Goal: Task Accomplishment & Management: Use online tool/utility

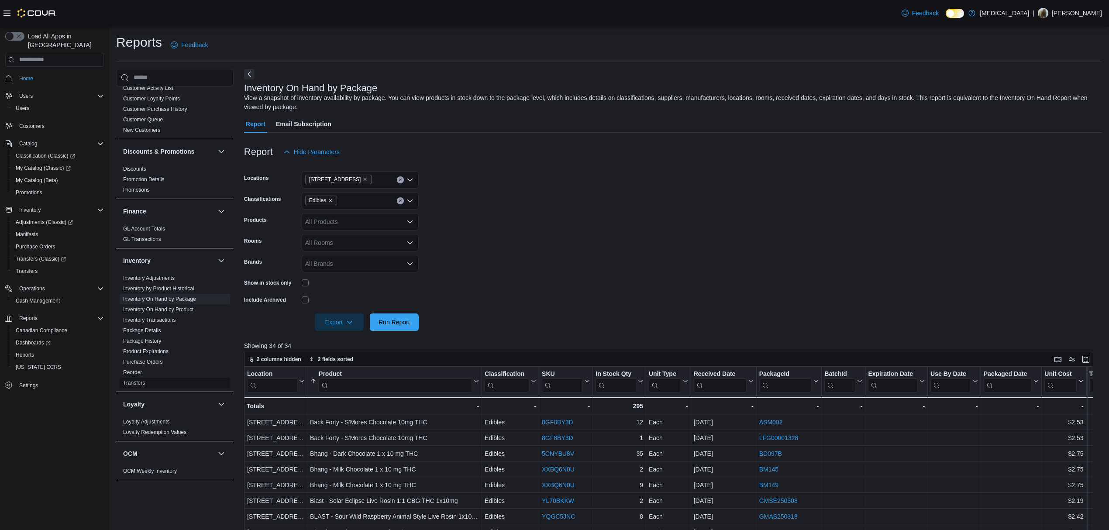
scroll to position [435, 0]
click at [158, 365] on link "Sales by Location" at bounding box center [143, 365] width 41 height 6
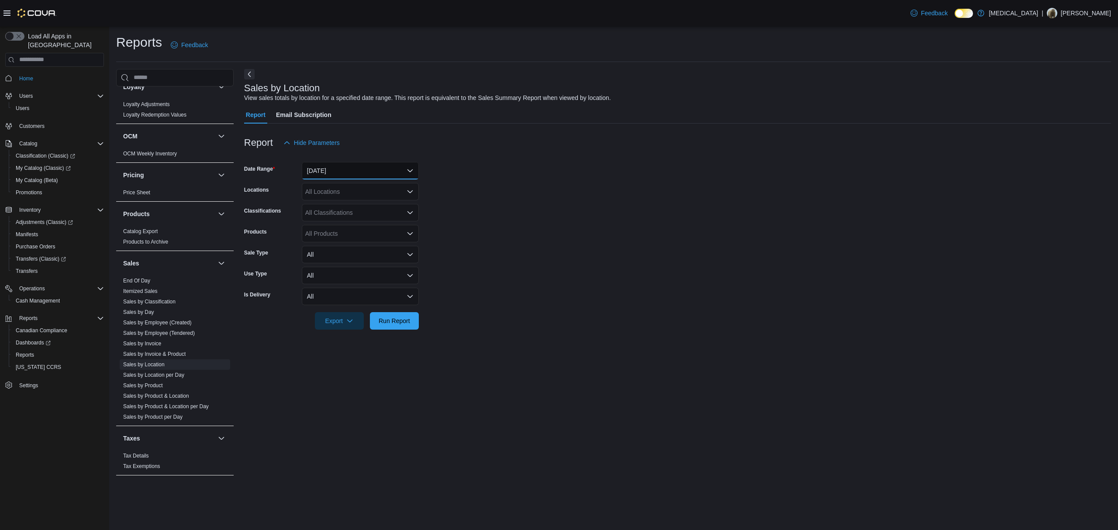
click at [378, 168] on button "[DATE]" at bounding box center [360, 170] width 117 height 17
click at [336, 206] on span "Today" at bounding box center [366, 205] width 100 height 10
drag, startPoint x: 384, startPoint y: 299, endPoint x: 384, endPoint y: 304, distance: 5.7
click at [384, 299] on button "All" at bounding box center [360, 296] width 117 height 17
click at [496, 310] on div at bounding box center [677, 308] width 867 height 7
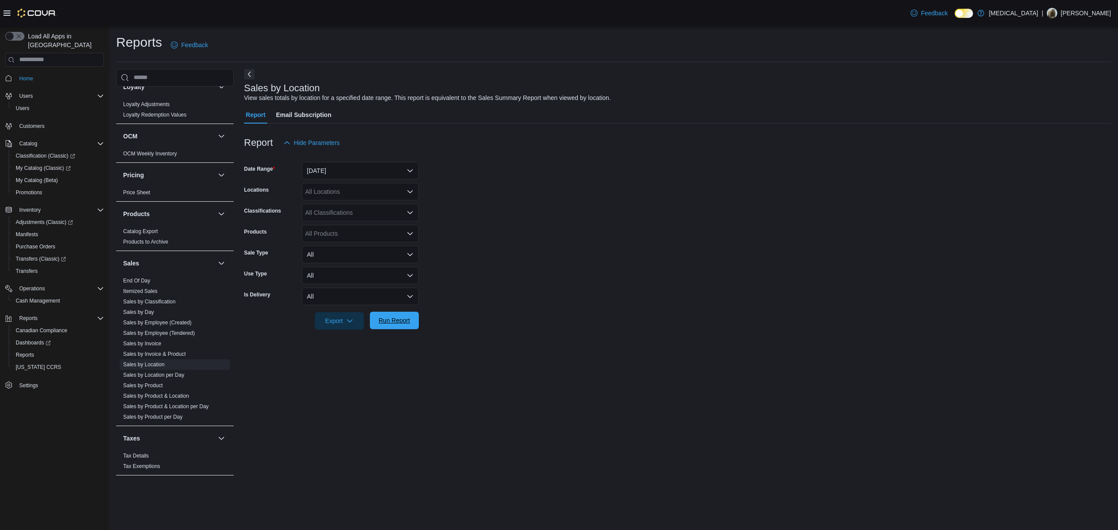
click at [402, 315] on span "Run Report" at bounding box center [394, 320] width 38 height 17
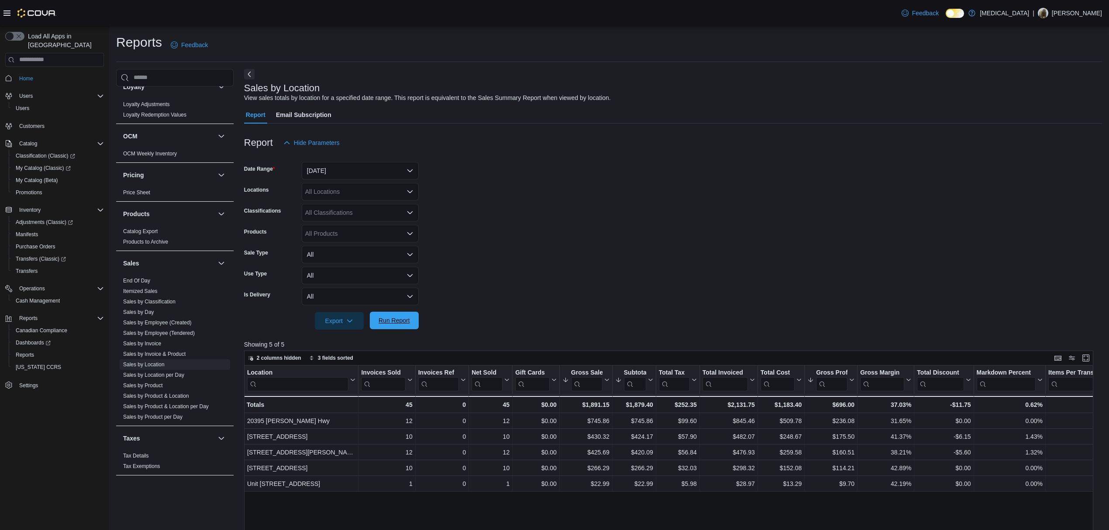
click at [400, 322] on span "Run Report" at bounding box center [394, 320] width 31 height 9
click at [396, 325] on span "Run Report" at bounding box center [394, 320] width 38 height 17
click at [399, 320] on span "Run Report" at bounding box center [394, 320] width 31 height 9
click at [384, 316] on span "Run Report" at bounding box center [394, 320] width 38 height 17
click at [405, 319] on span "Run Report" at bounding box center [394, 320] width 31 height 9
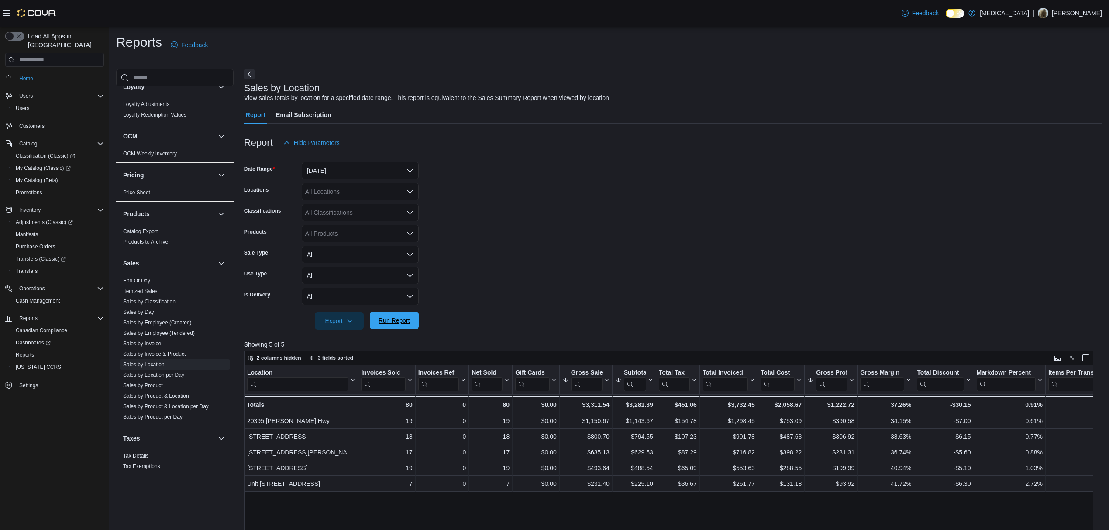
click at [379, 323] on span "Run Report" at bounding box center [394, 320] width 31 height 9
click at [383, 311] on div at bounding box center [673, 308] width 858 height 7
click at [383, 320] on span "Run Report" at bounding box center [394, 320] width 31 height 9
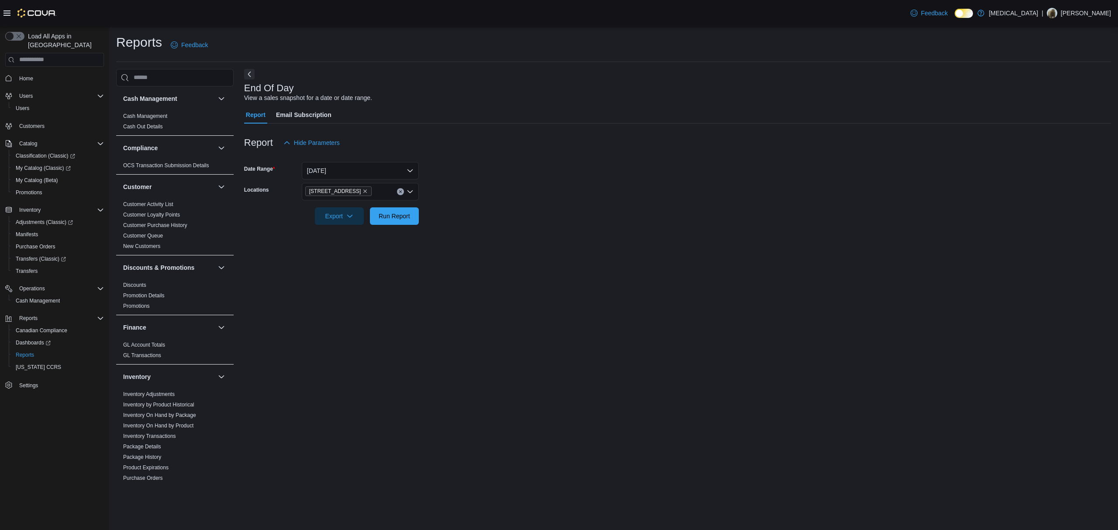
scroll to position [349, 0]
click at [416, 215] on button "Run Report" at bounding box center [394, 215] width 49 height 17
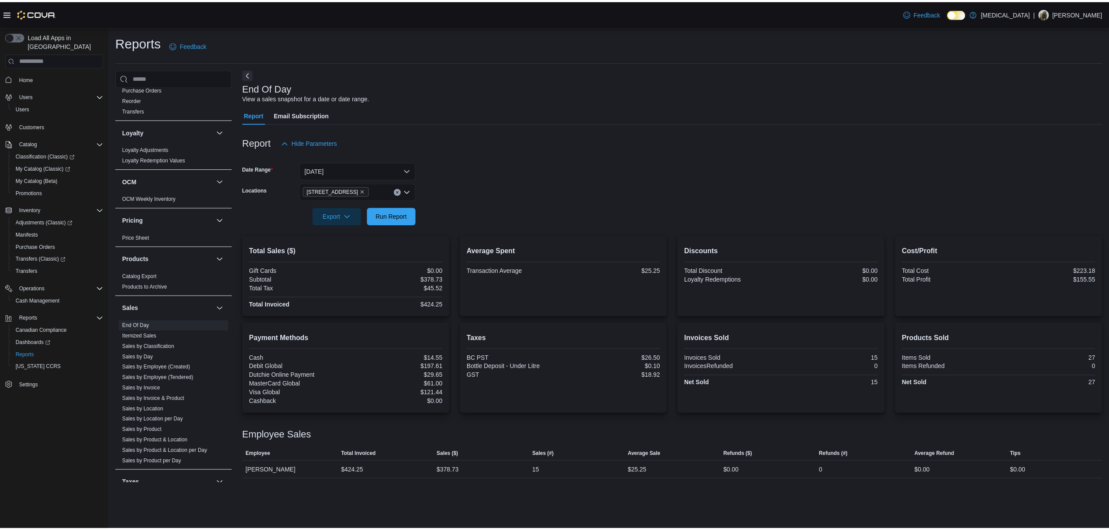
scroll to position [435, 0]
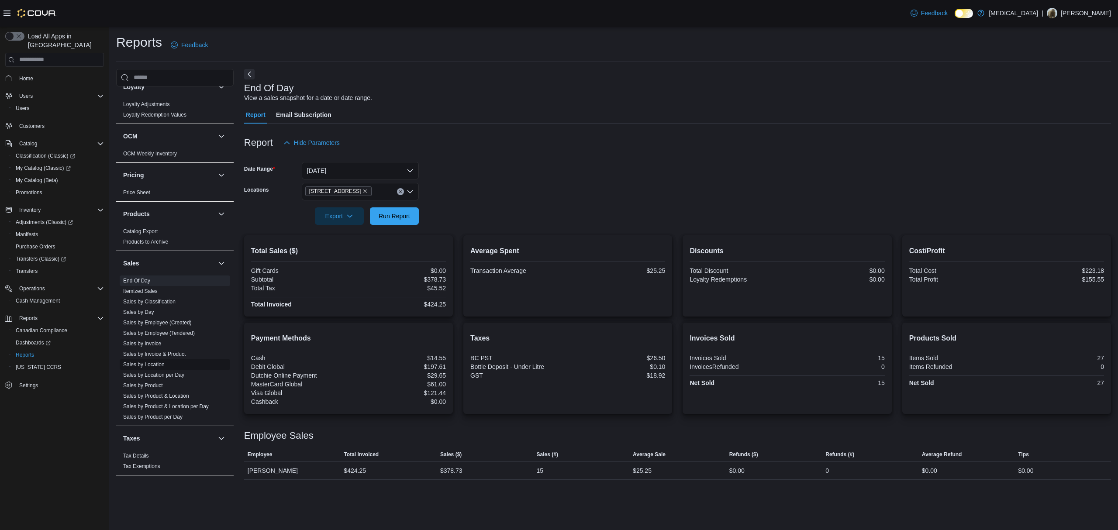
click at [153, 364] on link "Sales by Location" at bounding box center [143, 365] width 41 height 6
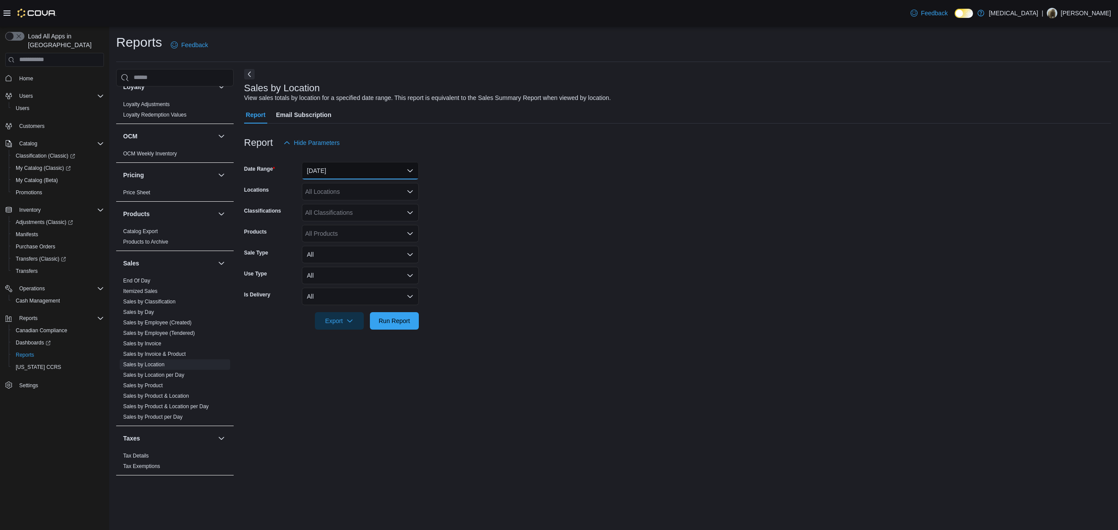
click at [363, 170] on button "[DATE]" at bounding box center [360, 170] width 117 height 17
click at [336, 205] on span "[DATE]" at bounding box center [366, 205] width 100 height 10
click at [443, 186] on form "Date Range Today Locations All Locations Classifications All Classifications Pr…" at bounding box center [677, 241] width 867 height 178
click at [410, 325] on span "Run Report" at bounding box center [394, 320] width 38 height 17
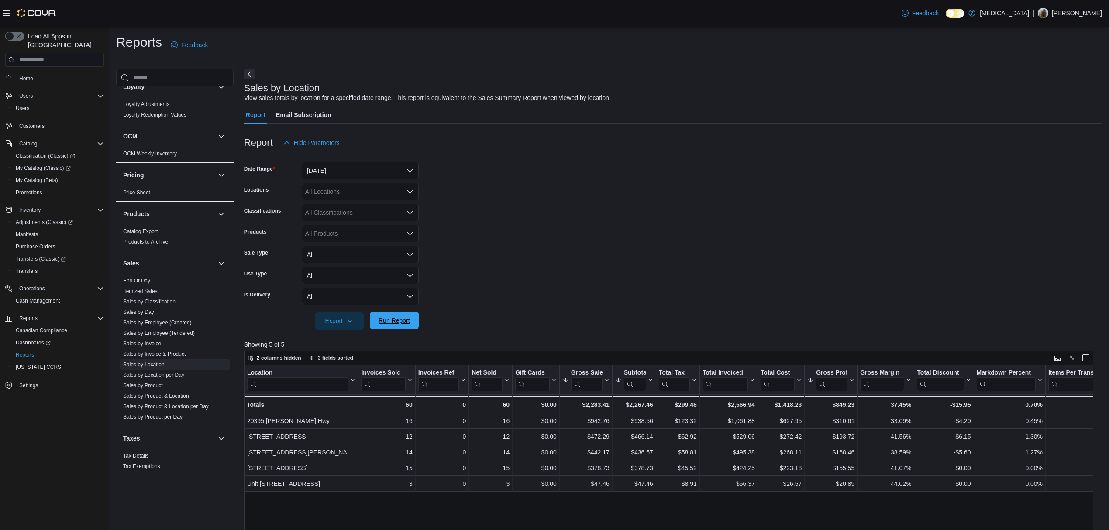
click at [409, 322] on span "Run Report" at bounding box center [394, 320] width 31 height 9
click at [412, 317] on span "Run Report" at bounding box center [394, 320] width 38 height 17
click at [417, 318] on button "Run Report" at bounding box center [394, 320] width 49 height 17
click at [411, 321] on span "Run Report" at bounding box center [394, 320] width 38 height 17
click at [383, 332] on div at bounding box center [673, 335] width 858 height 10
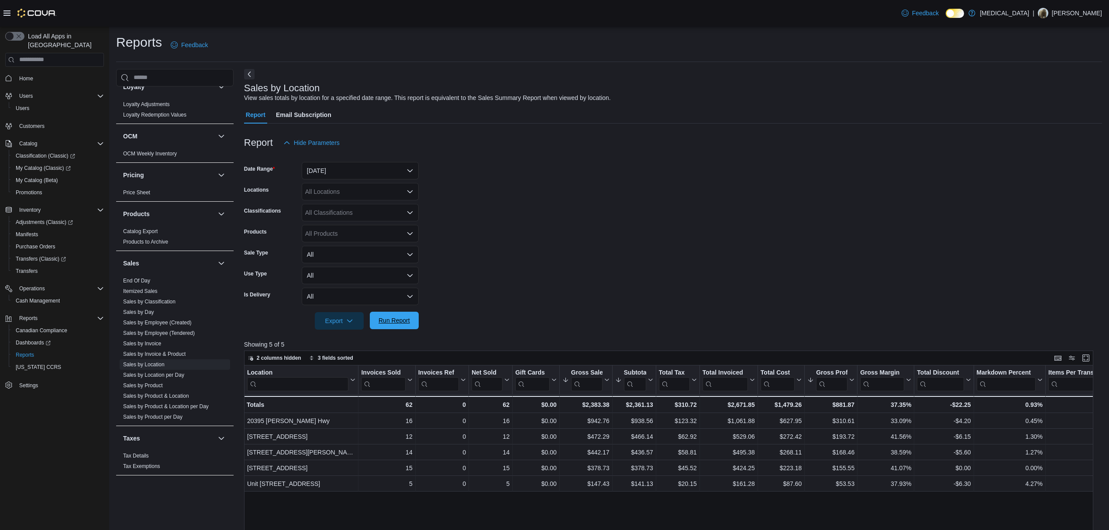
click at [385, 321] on span "Run Report" at bounding box center [394, 320] width 31 height 9
click at [406, 327] on span "Run Report" at bounding box center [394, 320] width 38 height 17
click at [395, 324] on span "Run Report" at bounding box center [394, 320] width 31 height 9
click at [416, 313] on button "Run Report" at bounding box center [394, 320] width 49 height 17
click at [412, 323] on span "Run Report" at bounding box center [394, 320] width 38 height 17
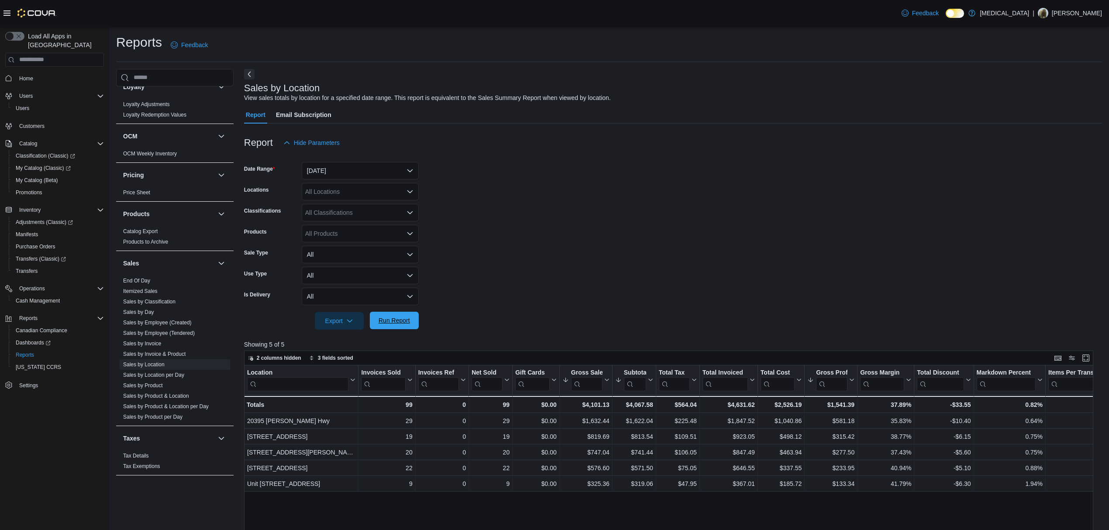
click at [397, 317] on span "Run Report" at bounding box center [394, 320] width 31 height 9
